Goal: Task Accomplishment & Management: Manage account settings

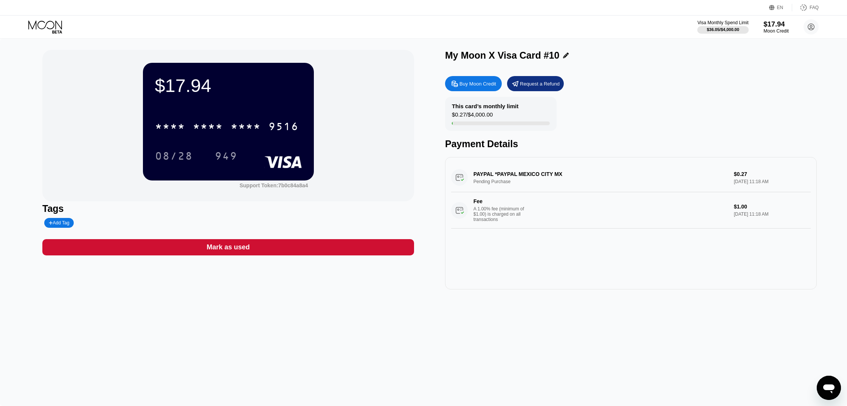
click at [769, 26] on div "$17.94" at bounding box center [775, 24] width 25 height 8
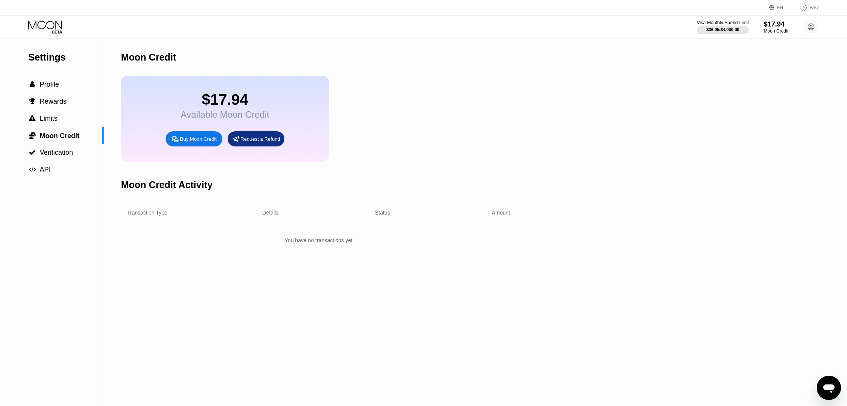
click at [706, 29] on div "$36.05 / $4,000.00" at bounding box center [722, 29] width 33 height 5
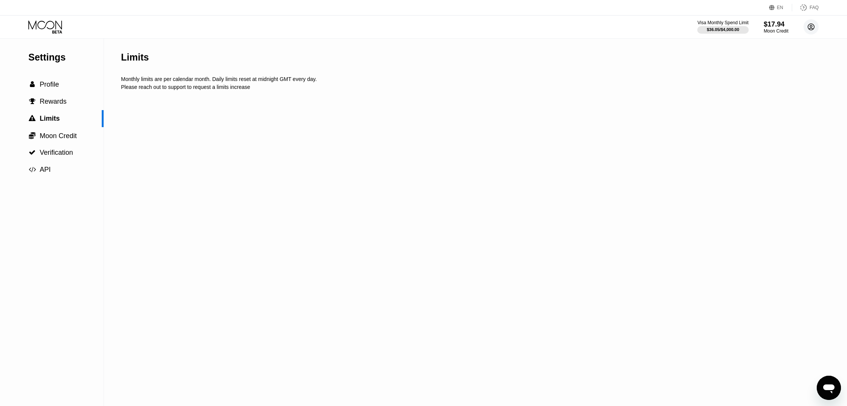
click at [814, 26] on icon at bounding box center [811, 27] width 6 height 6
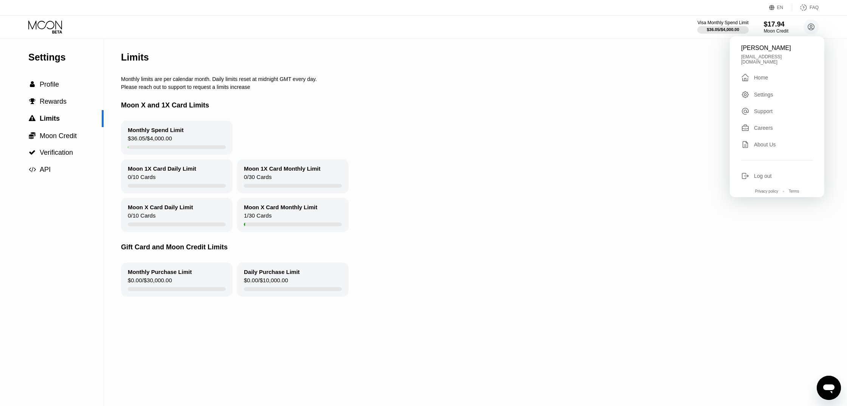
click at [762, 74] on div "Home" at bounding box center [761, 77] width 14 height 6
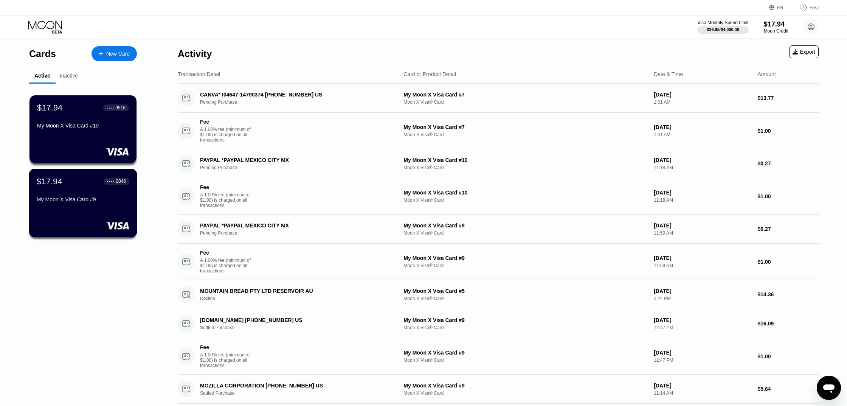
click at [112, 200] on div "My Moon X Visa Card #9" at bounding box center [83, 199] width 93 height 6
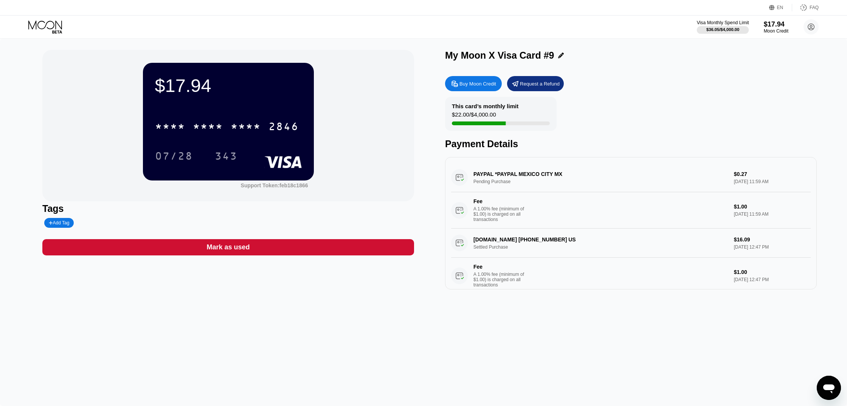
drag, startPoint x: 734, startPoint y: 29, endPoint x: 771, endPoint y: 26, distance: 38.0
click at [734, 29] on div "$36.05 / $4,000.00" at bounding box center [722, 29] width 33 height 5
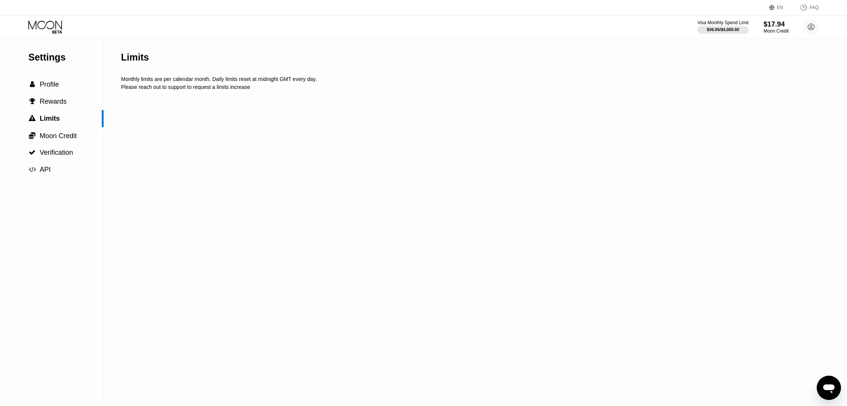
click at [780, 28] on div "$17.94 Moon Credit" at bounding box center [775, 27] width 25 height 14
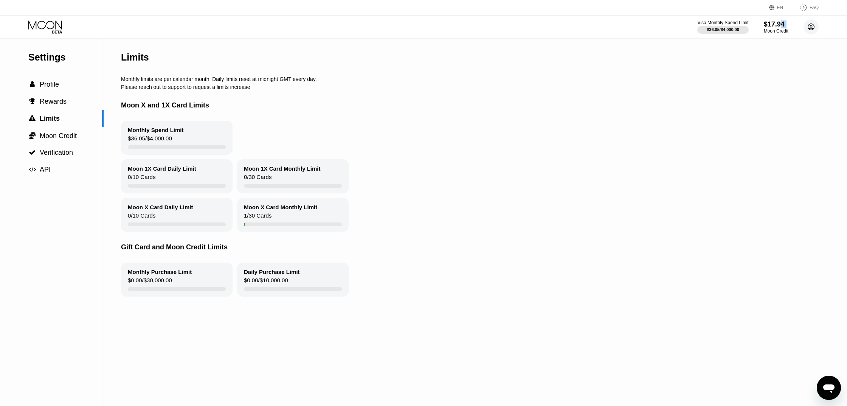
click at [812, 28] on icon at bounding box center [811, 27] width 4 height 4
click at [777, 75] on div " Home" at bounding box center [777, 77] width 72 height 9
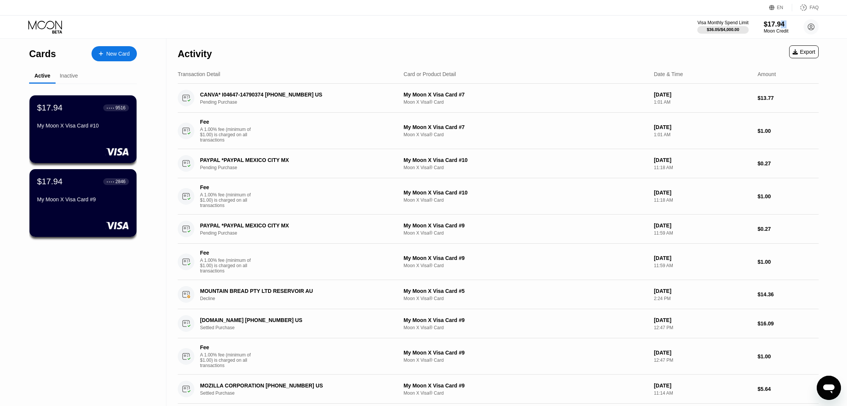
click at [49, 31] on icon at bounding box center [45, 26] width 35 height 13
